Goal: Find specific page/section: Find specific page/section

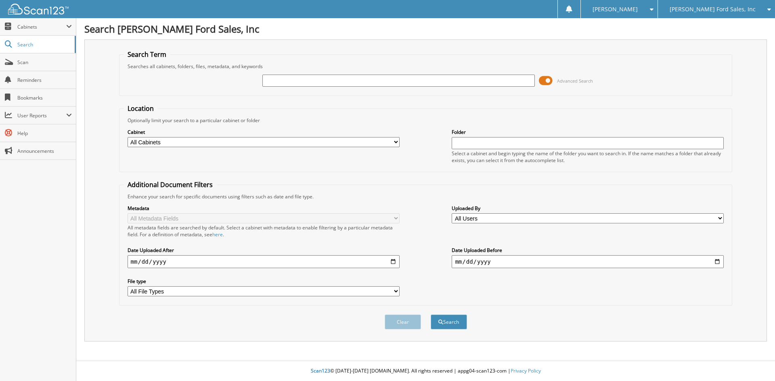
click at [291, 81] on input "text" at bounding box center [398, 81] width 272 height 12
click at [717, 7] on span "[PERSON_NAME] Ford Sales, Inc" at bounding box center [712, 9] width 86 height 5
click at [715, 27] on link "[PERSON_NAME] Kia" at bounding box center [716, 25] width 117 height 14
type input "60979"
click at [431, 315] on button "Search" at bounding box center [449, 322] width 36 height 15
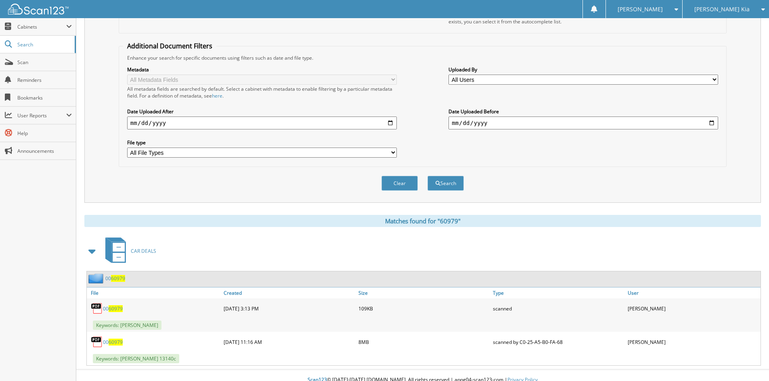
scroll to position [148, 0]
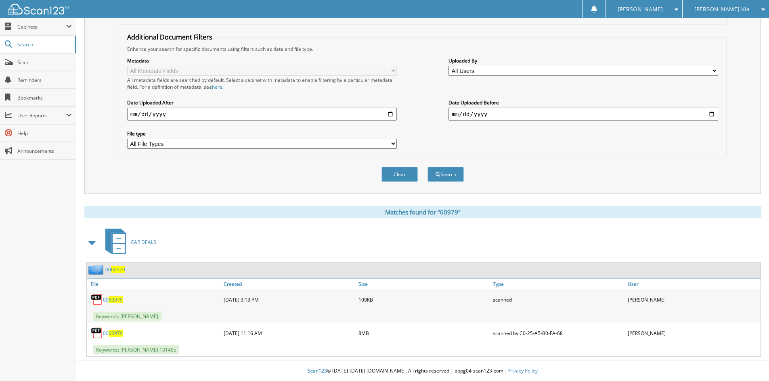
click at [118, 271] on span "60979" at bounding box center [118, 269] width 14 height 7
